Goal: Task Accomplishment & Management: Use online tool/utility

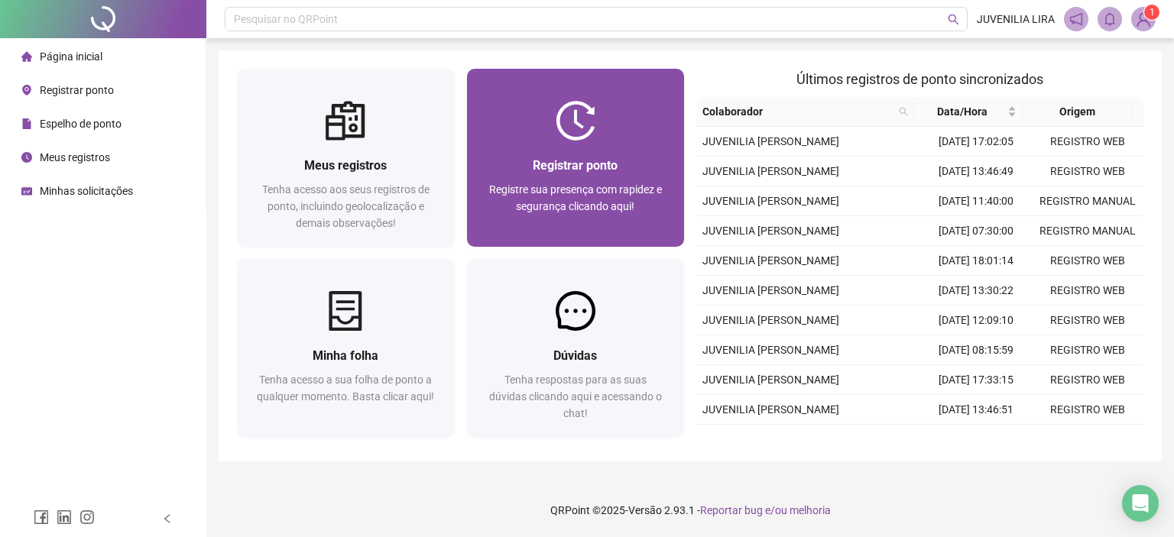
click at [571, 137] on img at bounding box center [576, 121] width 40 height 40
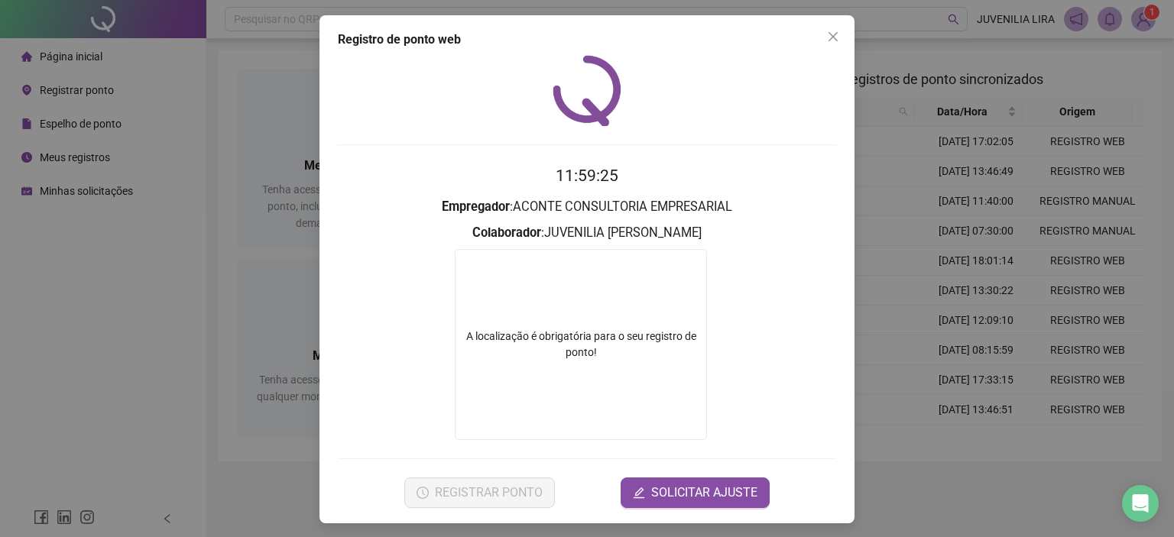
click at [531, 304] on div "A localização é obrigatória para o seu registro de ponto!" at bounding box center [581, 344] width 252 height 191
click at [835, 36] on span "Close" at bounding box center [833, 37] width 24 height 12
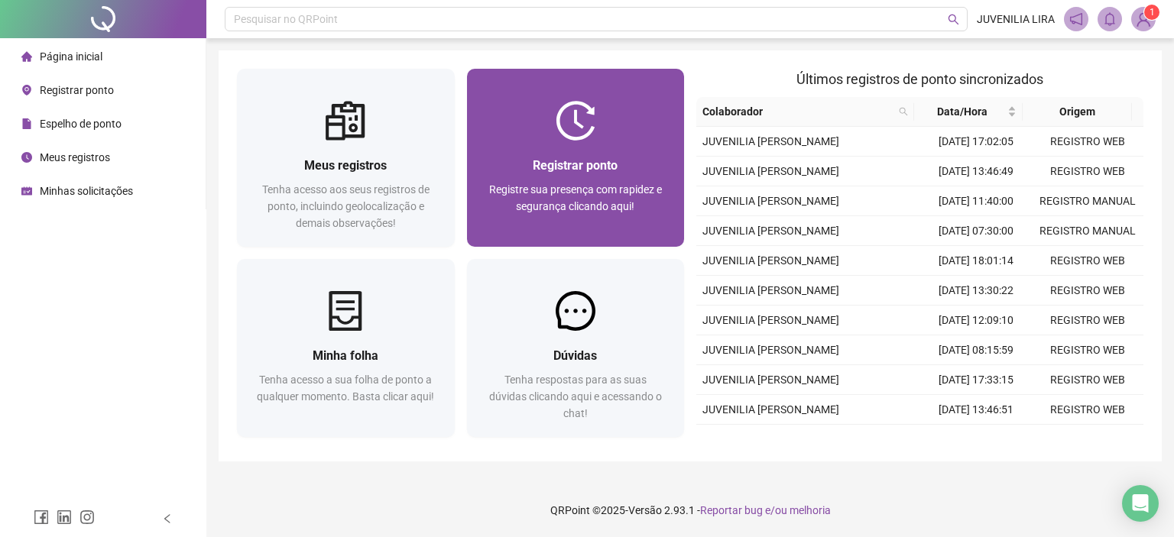
click at [556, 155] on div "Registrar ponto Registre sua presença com rapidez e segurança clicando aqui!" at bounding box center [576, 194] width 218 height 106
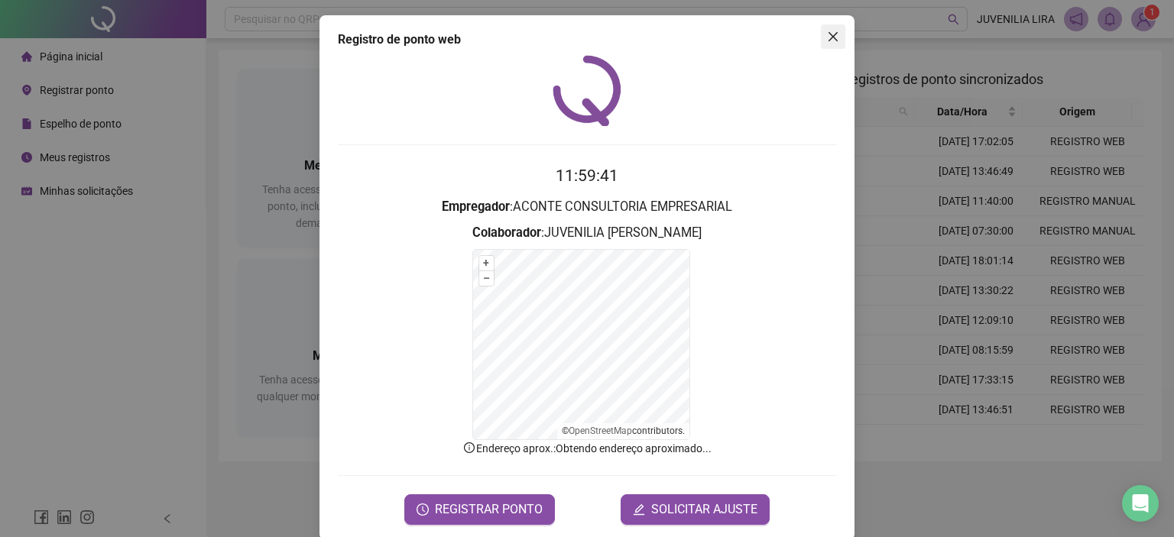
click at [832, 44] on button "Close" at bounding box center [833, 36] width 24 height 24
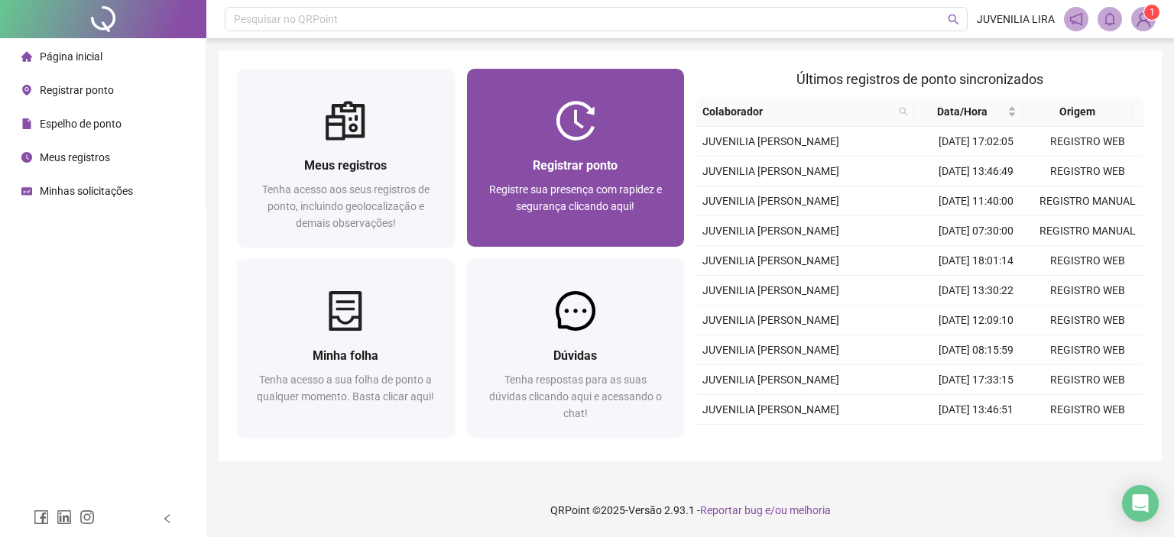
click at [590, 158] on span "Registrar ponto" at bounding box center [575, 165] width 85 height 15
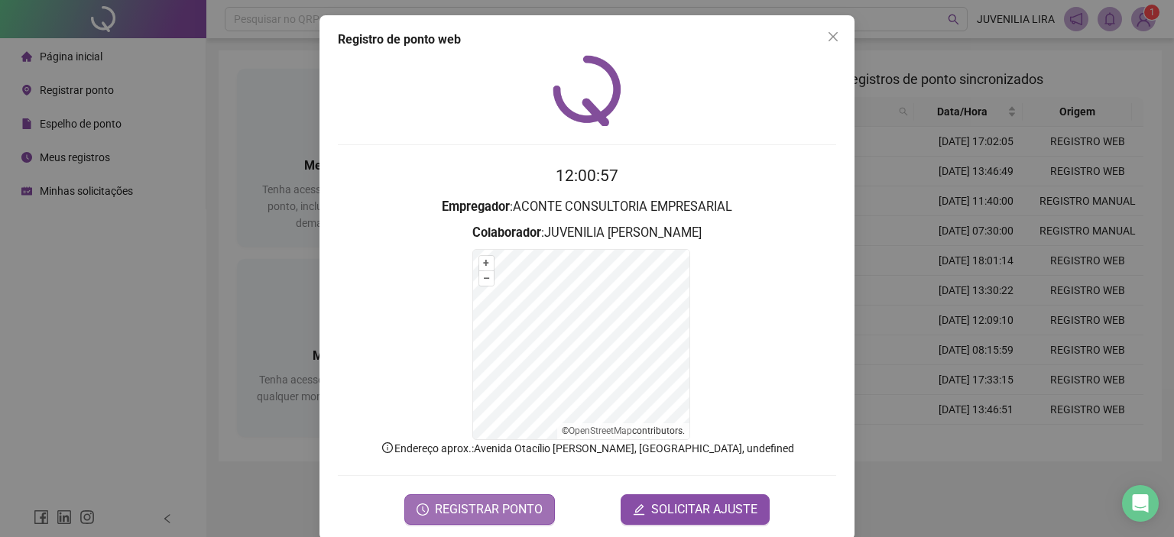
click at [452, 519] on button "REGISTRAR PONTO" at bounding box center [479, 509] width 151 height 31
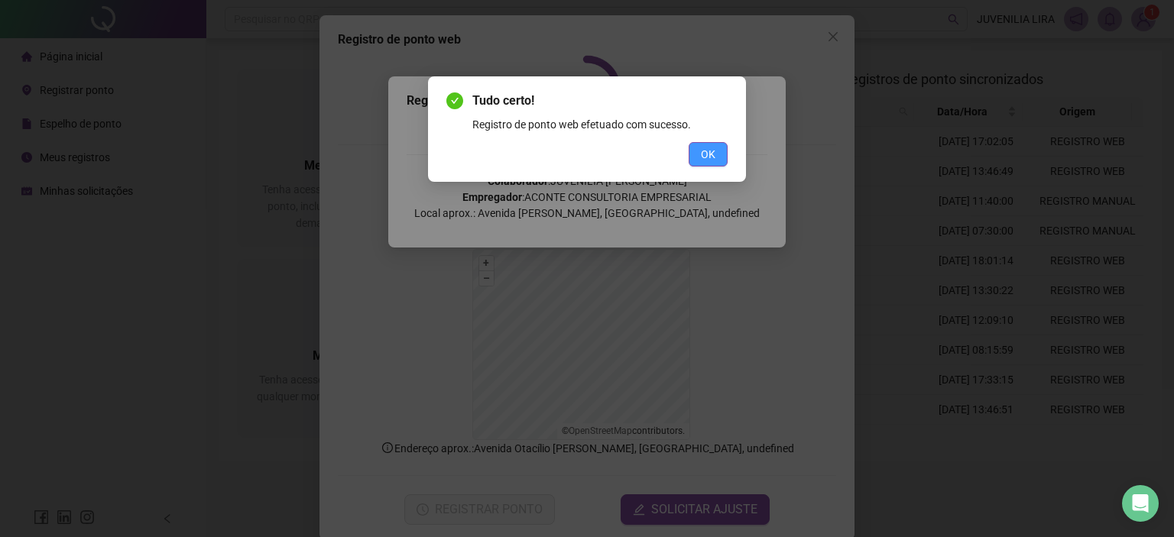
click at [725, 153] on button "OK" at bounding box center [708, 154] width 39 height 24
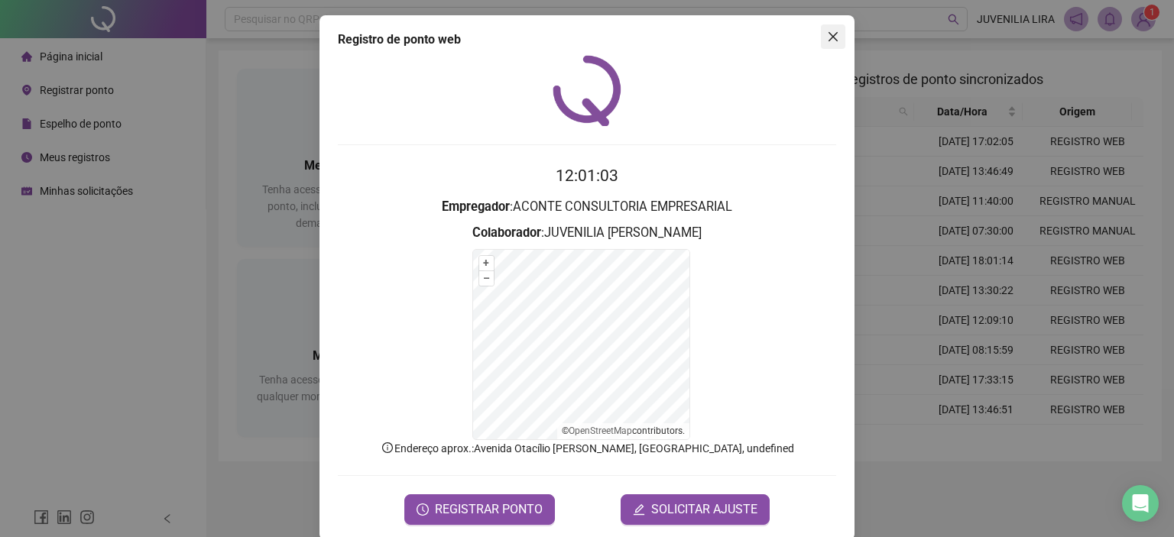
click at [837, 44] on button "Close" at bounding box center [833, 36] width 24 height 24
